Goal: Information Seeking & Learning: Learn about a topic

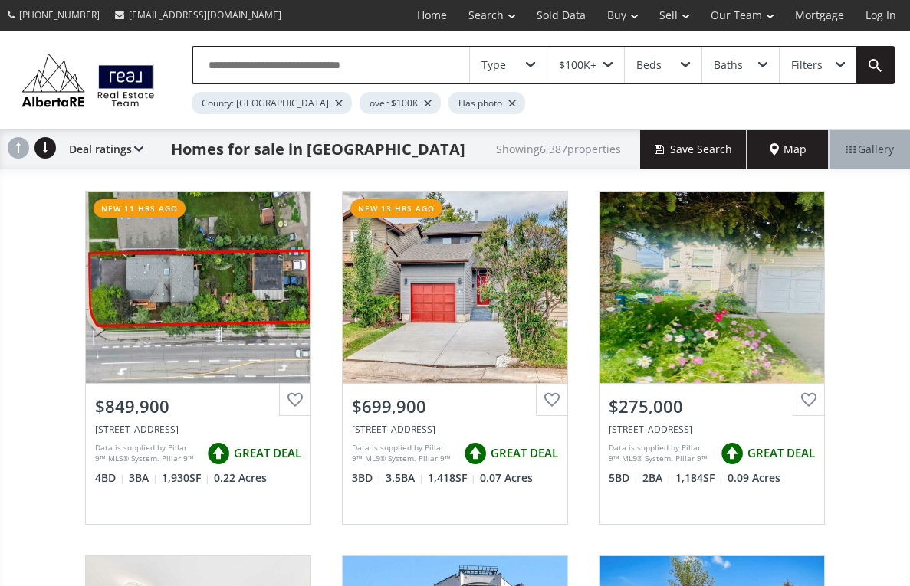
click at [599, 61] on div "$100K+" at bounding box center [585, 65] width 77 height 35
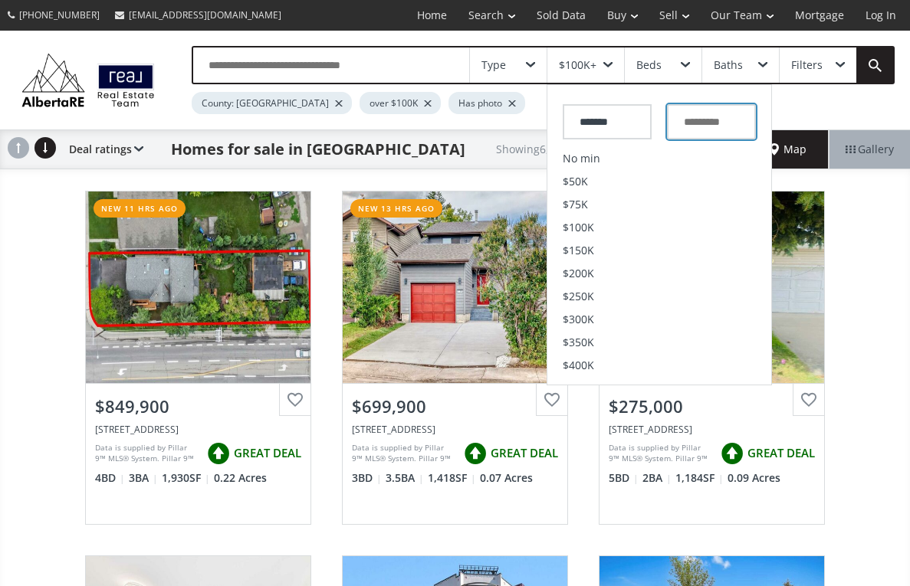
click at [697, 121] on input "text" at bounding box center [711, 121] width 89 height 35
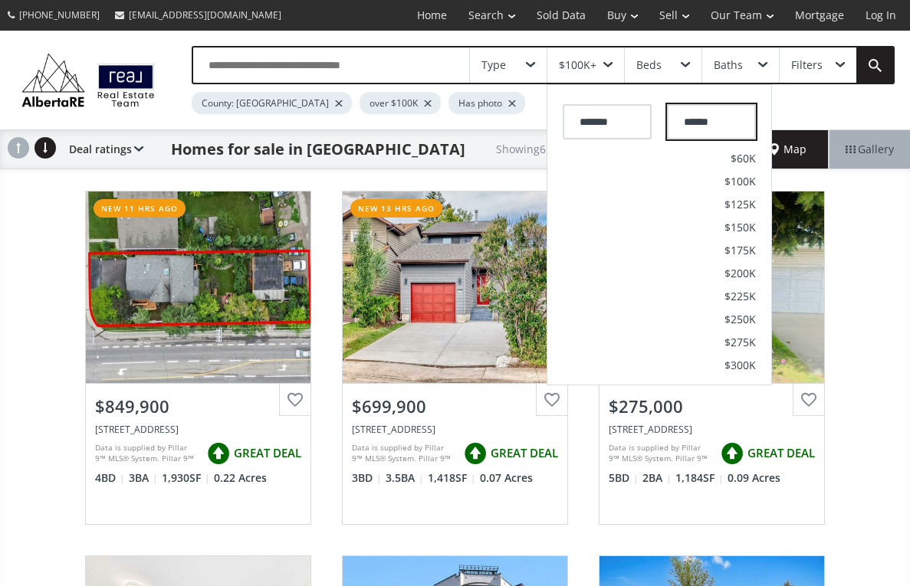
type input "*******"
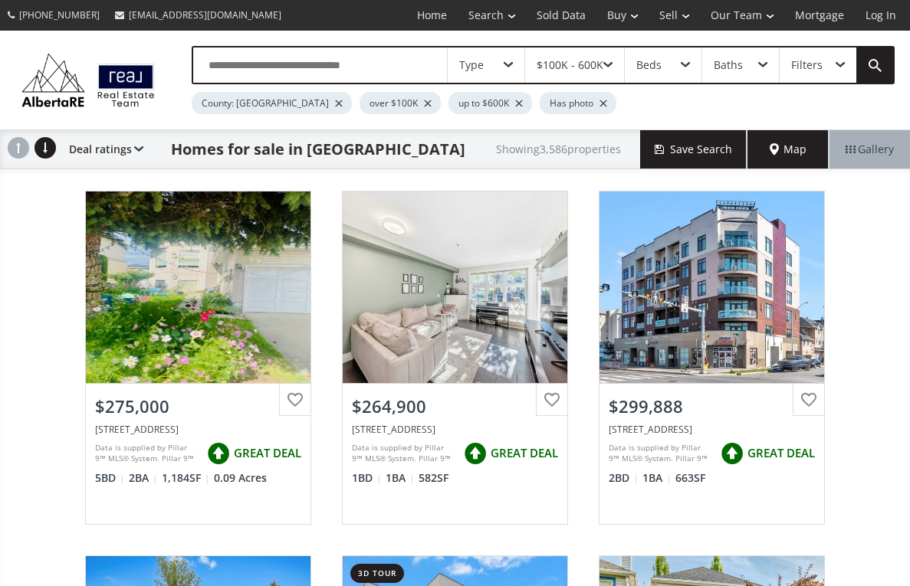
click at [673, 71] on div "Beds" at bounding box center [663, 65] width 77 height 35
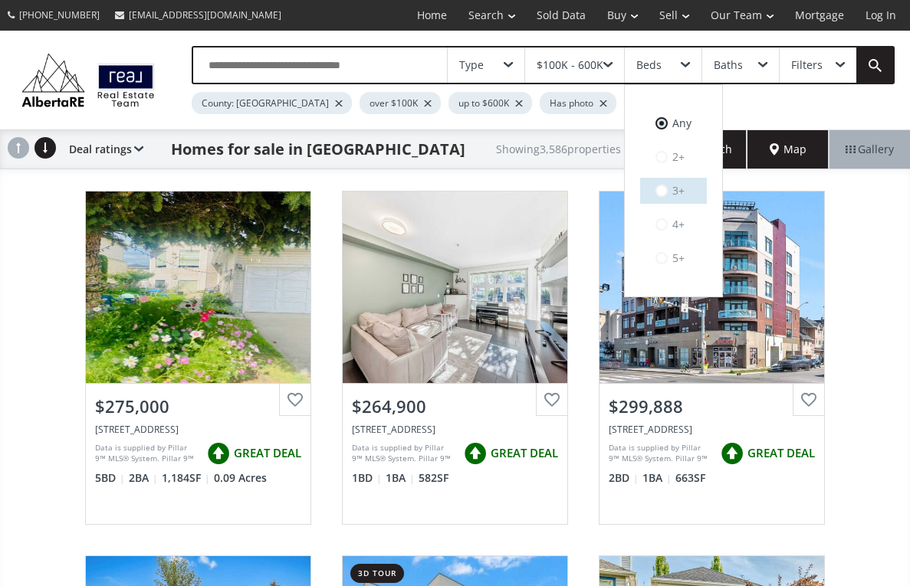
click at [671, 187] on label "3+" at bounding box center [673, 191] width 67 height 26
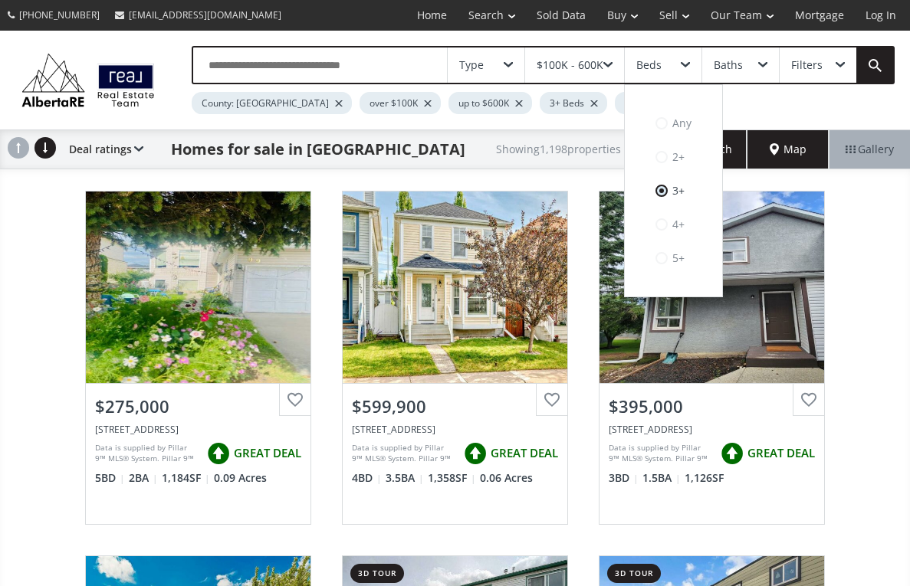
click at [369, 66] on input "text" at bounding box center [320, 65] width 254 height 35
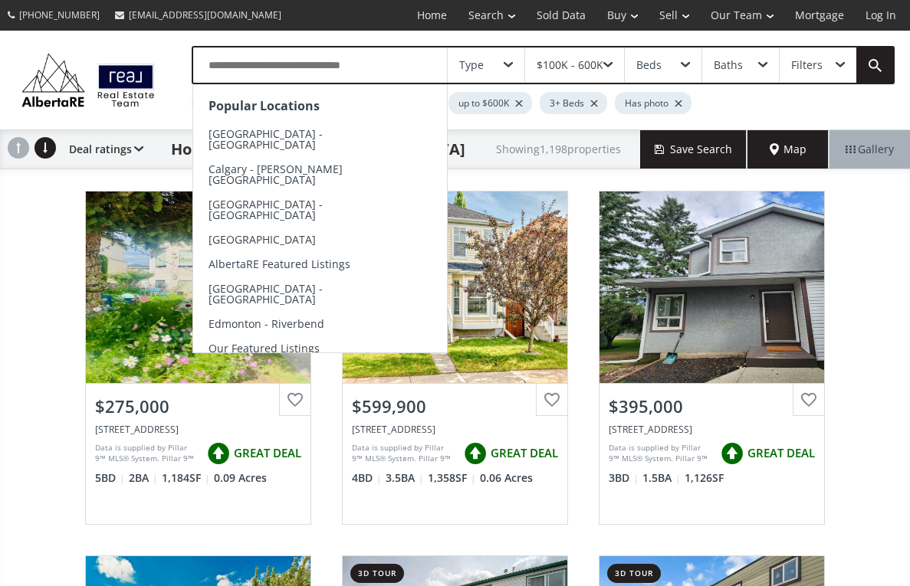
click at [172, 116] on div "Popular Locations [GEOGRAPHIC_DATA] - [GEOGRAPHIC_DATA] [GEOGRAPHIC_DATA] - [PE…" at bounding box center [455, 80] width 910 height 99
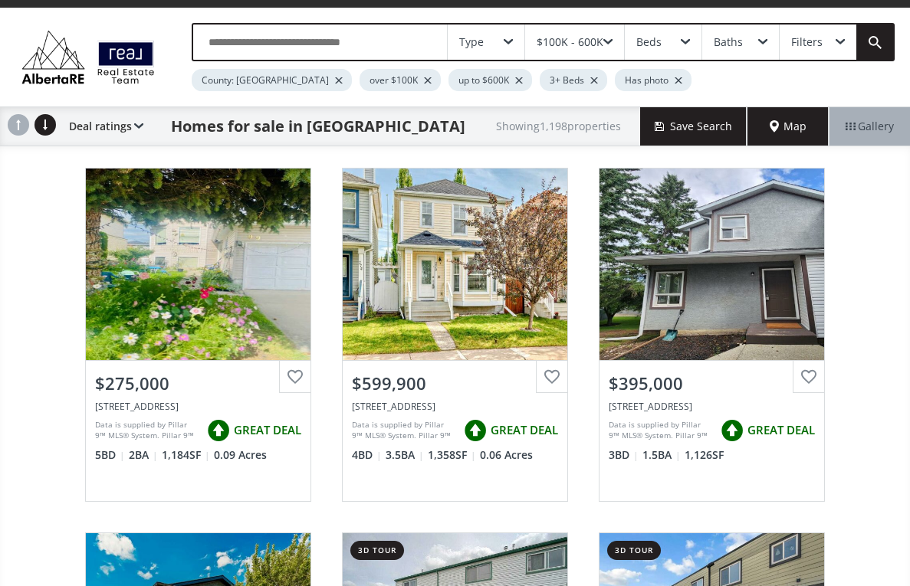
scroll to position [25, 0]
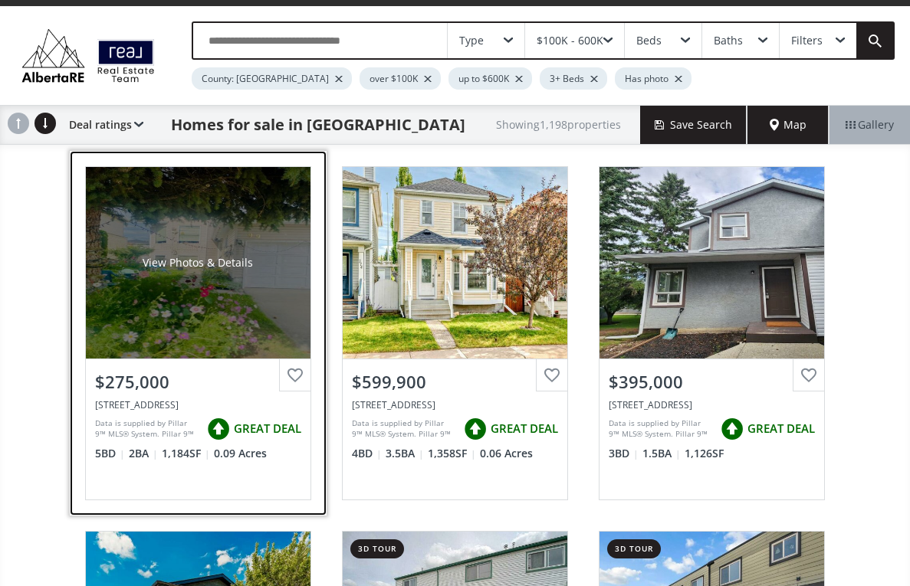
click at [265, 305] on div "View Photos & Details" at bounding box center [198, 263] width 225 height 192
